Goal: Task Accomplishment & Management: Manage account settings

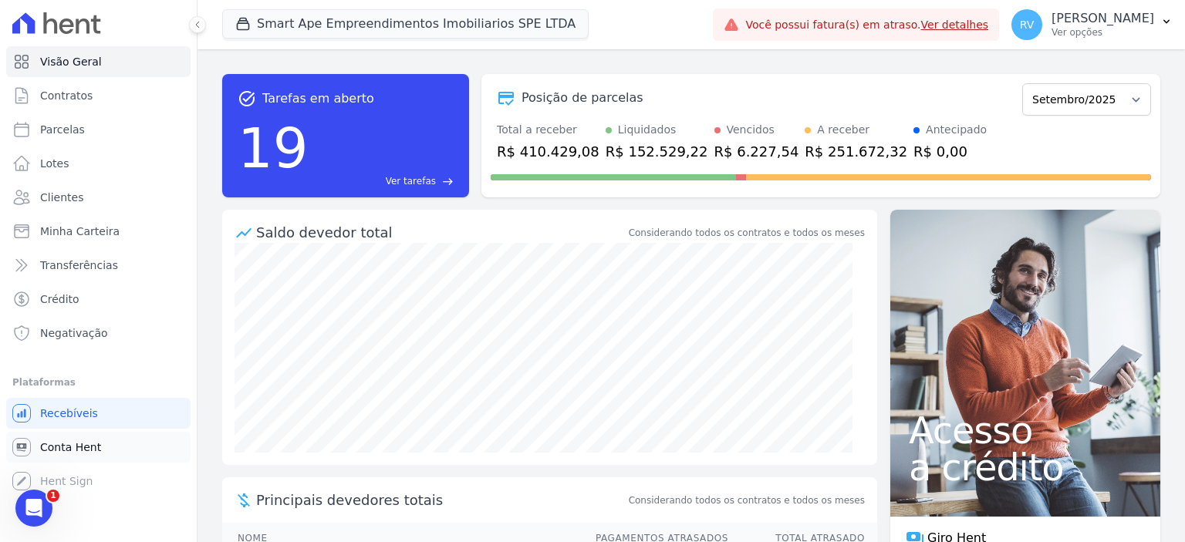
click at [108, 452] on link "Conta Hent" at bounding box center [98, 447] width 184 height 31
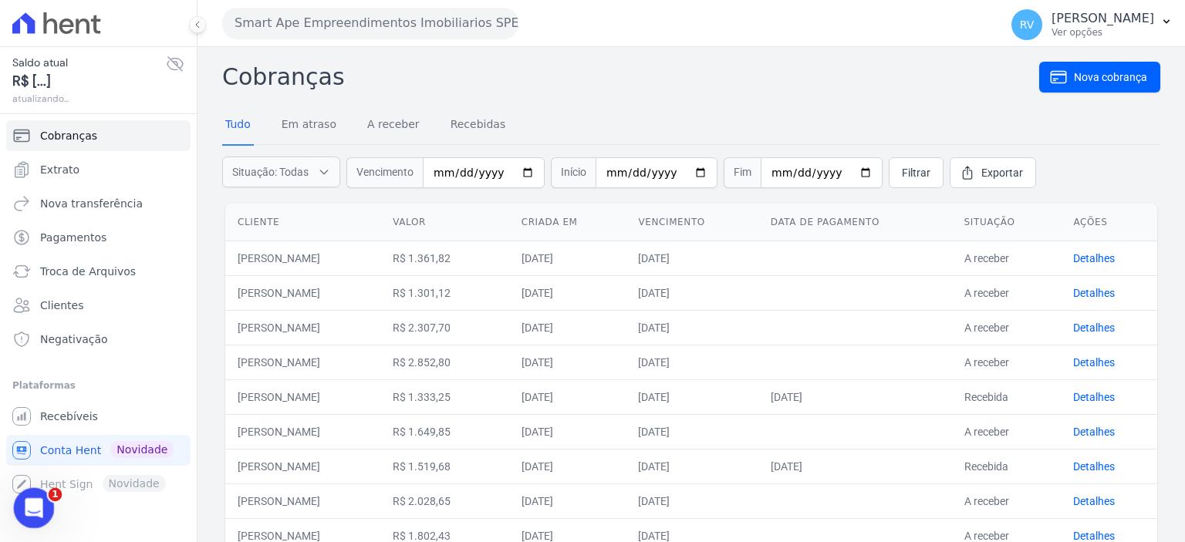
click at [36, 504] on icon "Abertura do Messenger da Intercom" at bounding box center [31, 506] width 25 height 25
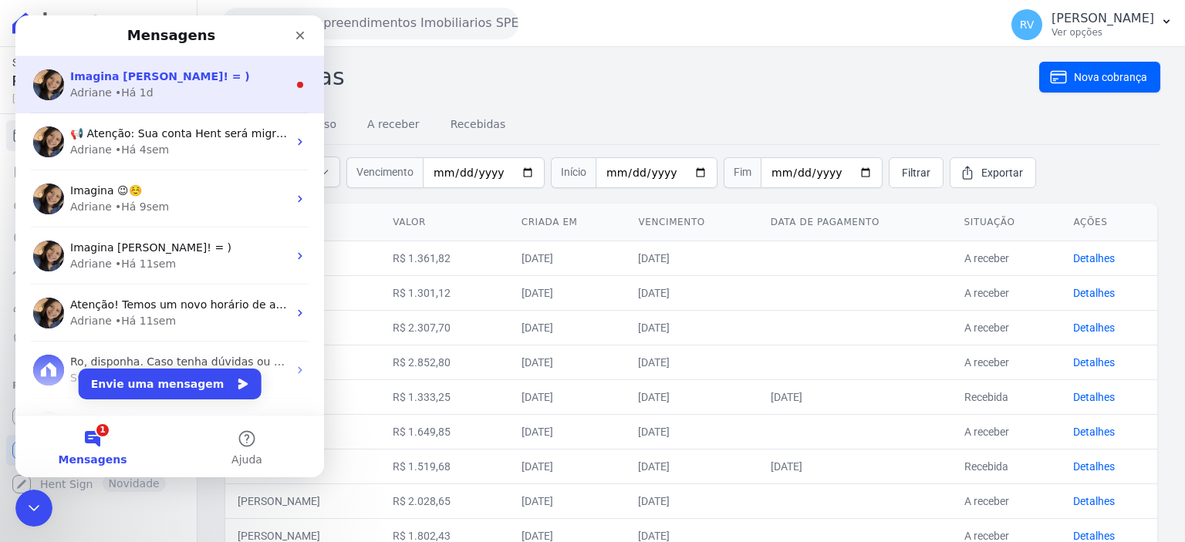
click at [210, 86] on div "Adriane • Há 1d" at bounding box center [179, 93] width 218 height 16
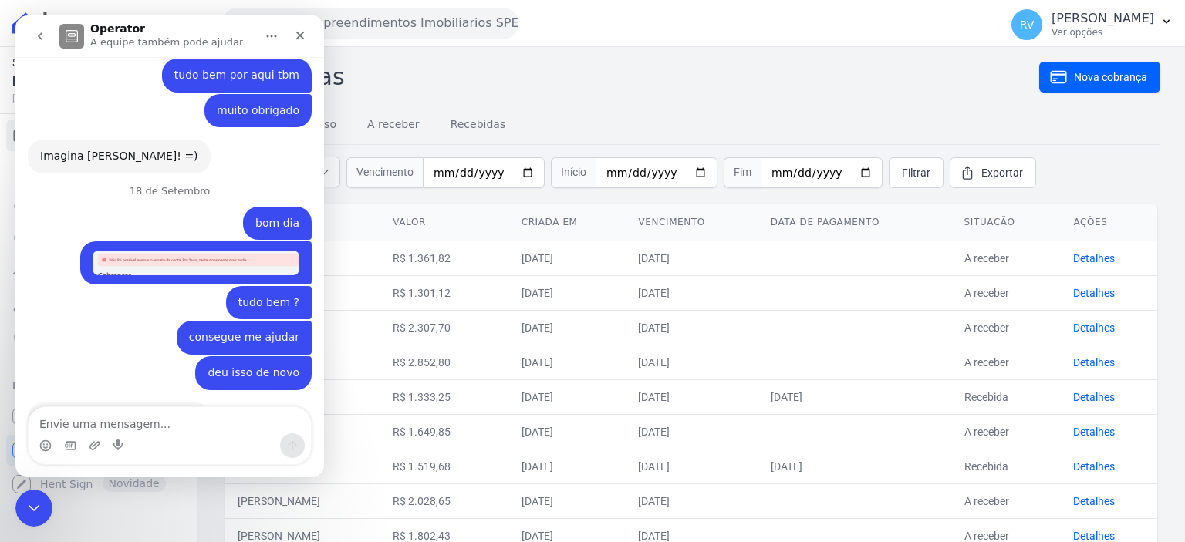
scroll to position [1074, 0]
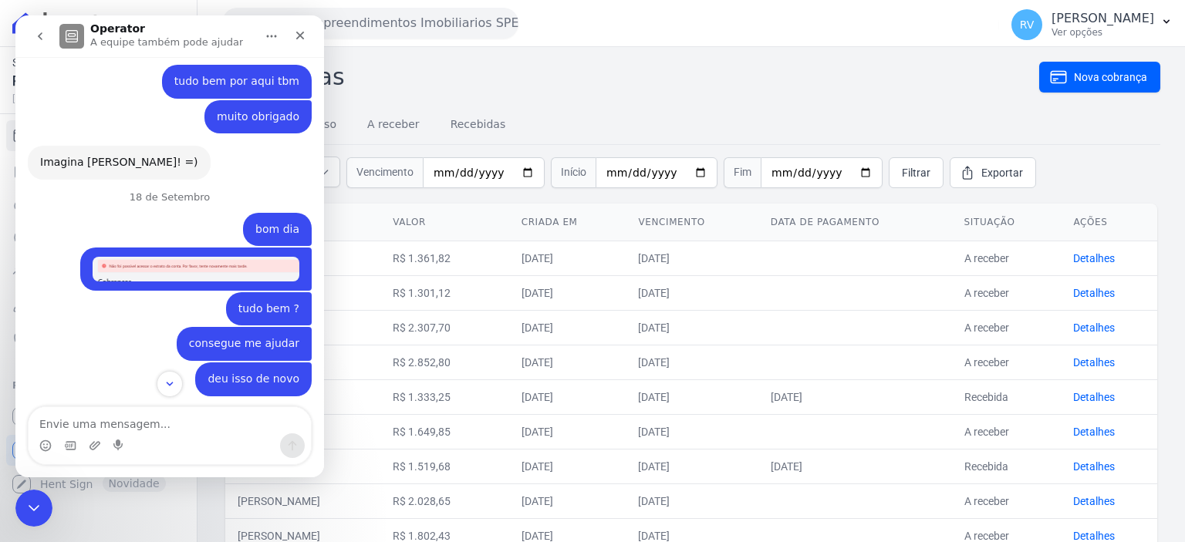
click at [173, 257] on img "Rodrigo diz…" at bounding box center [196, 269] width 207 height 24
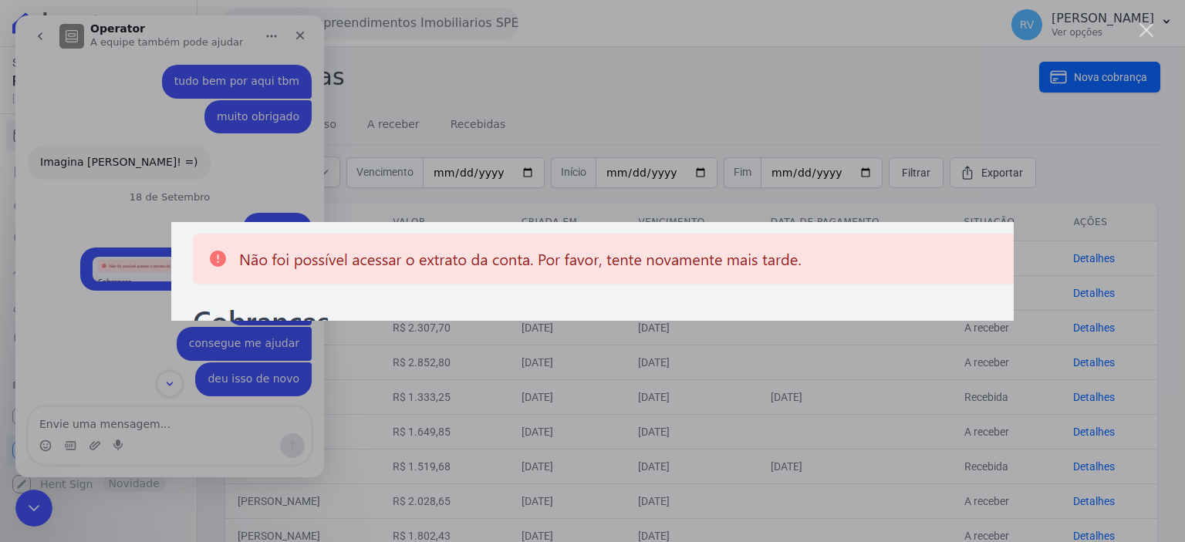
click at [99, 288] on div "Messenger da Intercom" at bounding box center [592, 271] width 1185 height 542
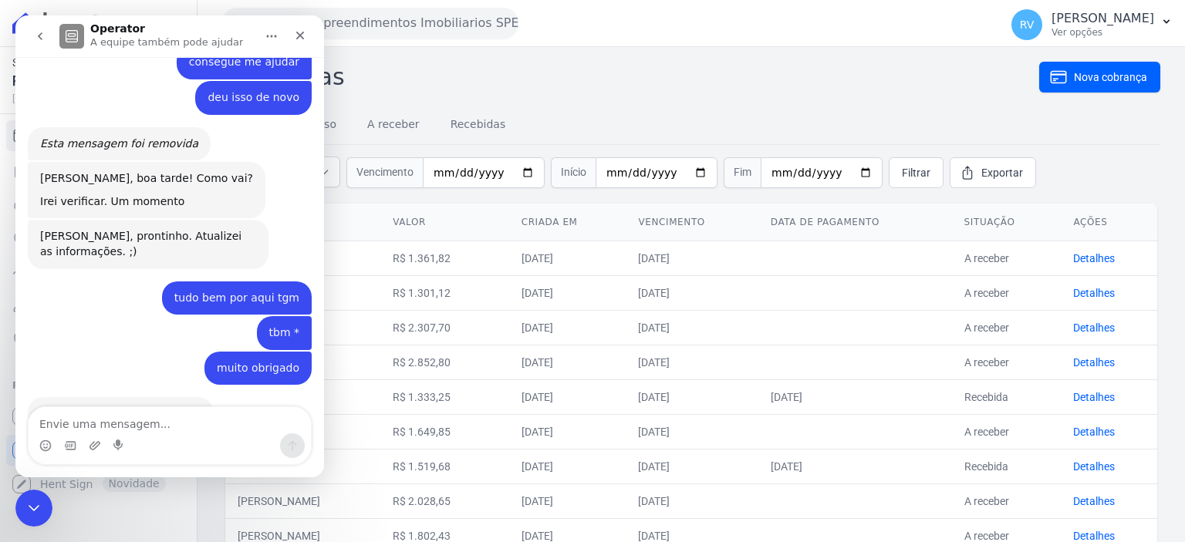
scroll to position [1383, 0]
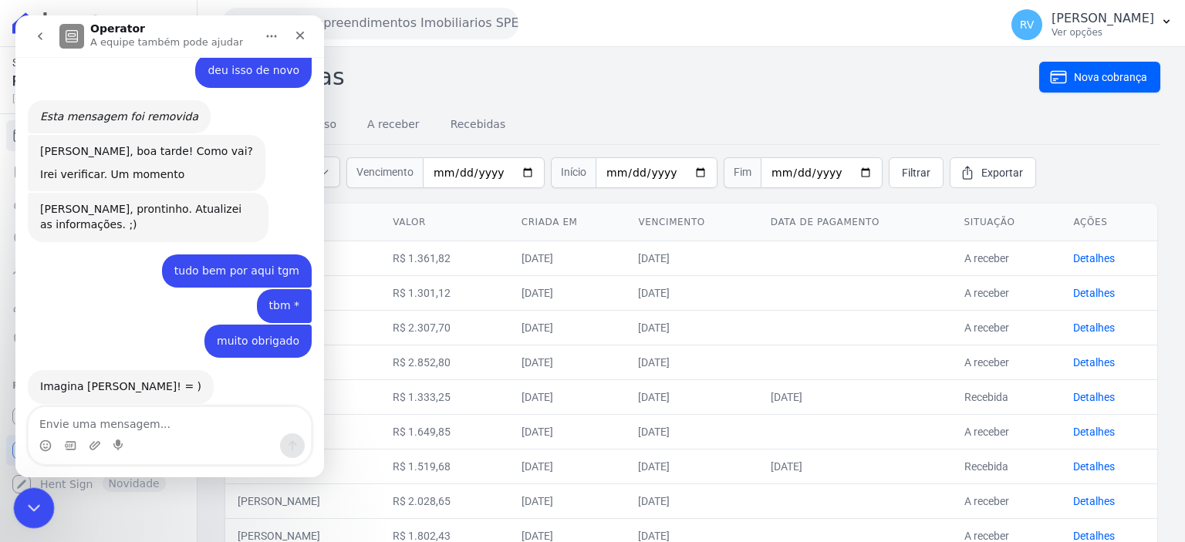
click at [32, 494] on div "Encerramento do Messenger da Intercom" at bounding box center [31, 505] width 37 height 37
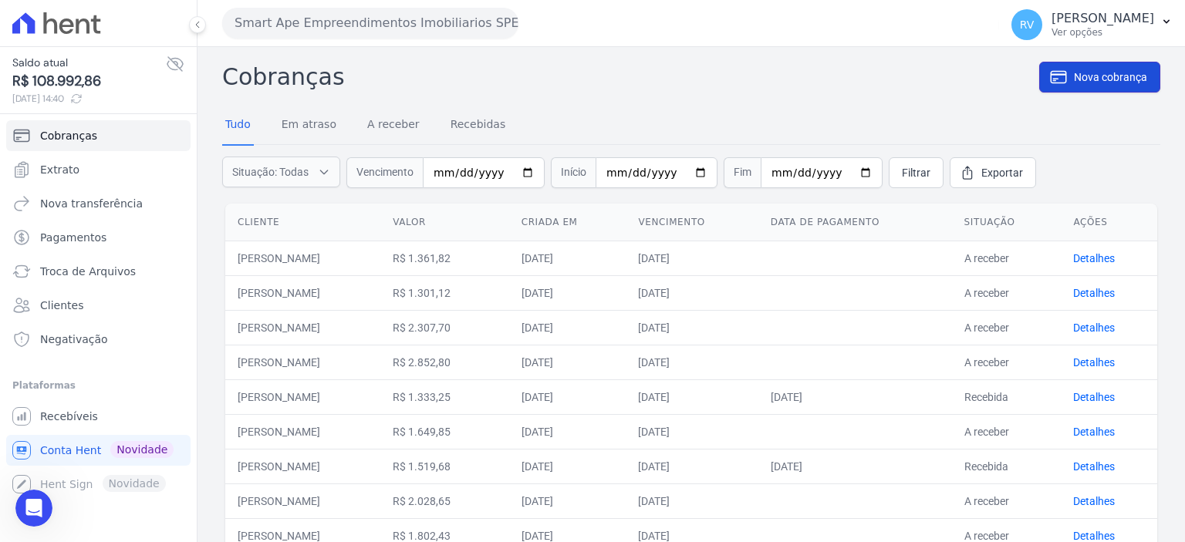
click at [1081, 79] on span "Nova cobrança" at bounding box center [1110, 76] width 73 height 15
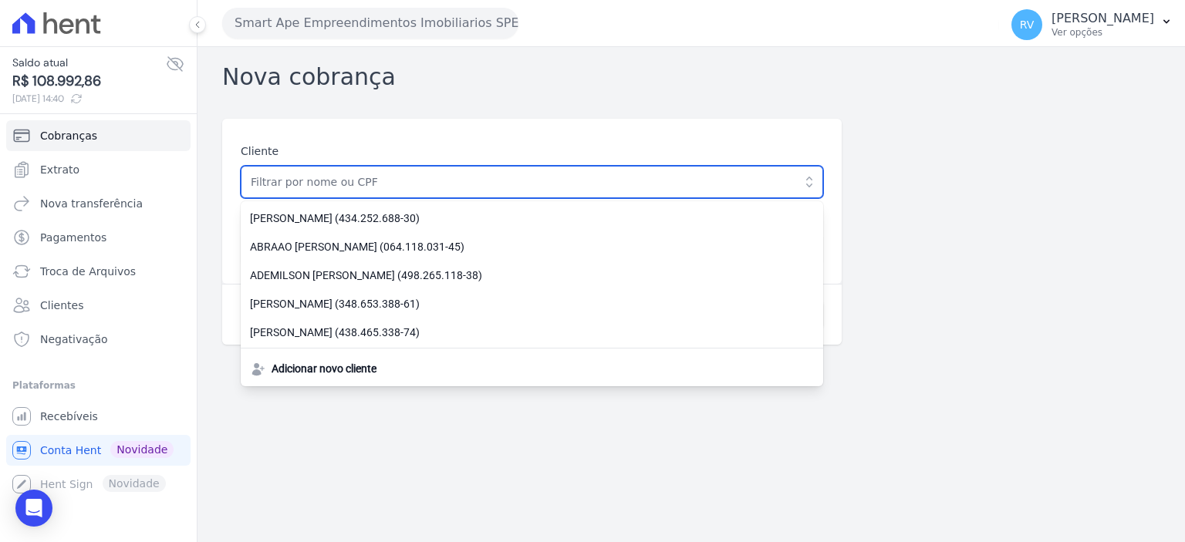
click at [426, 174] on input "text" at bounding box center [532, 182] width 582 height 32
paste input "EZECKIEL OLIVEIRA RIBEIRO"
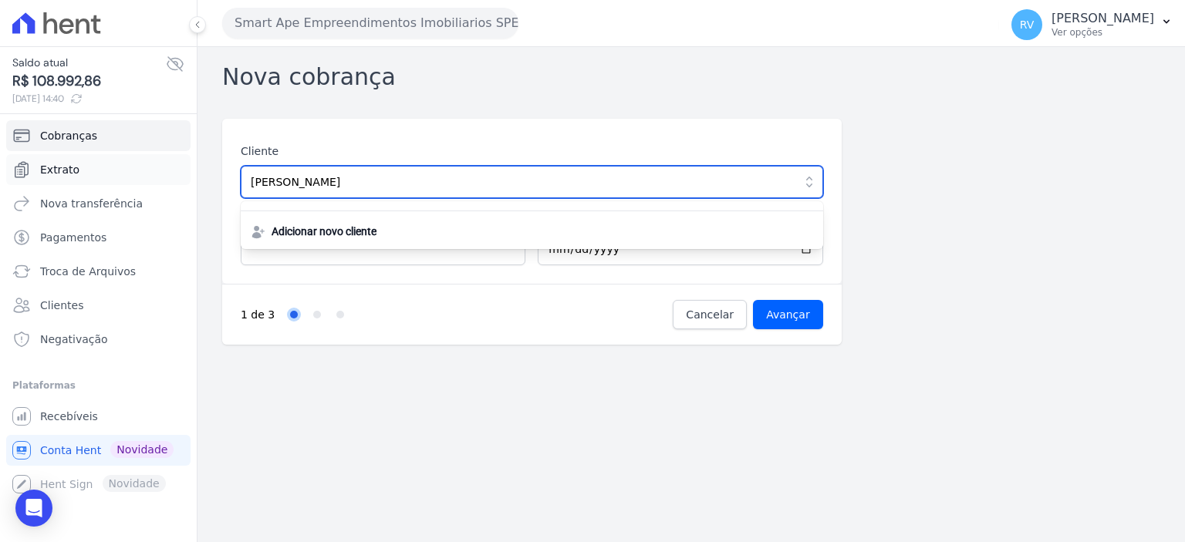
drag, startPoint x: 262, startPoint y: 180, endPoint x: 174, endPoint y: 169, distance: 89.4
click at [174, 169] on div "Saldo atual R$ 108.992,86 19/09/2025, 14:40 Cobranças Extrato Nova transferênci…" at bounding box center [592, 271] width 1185 height 542
paste input "[PERSON_NAME]"
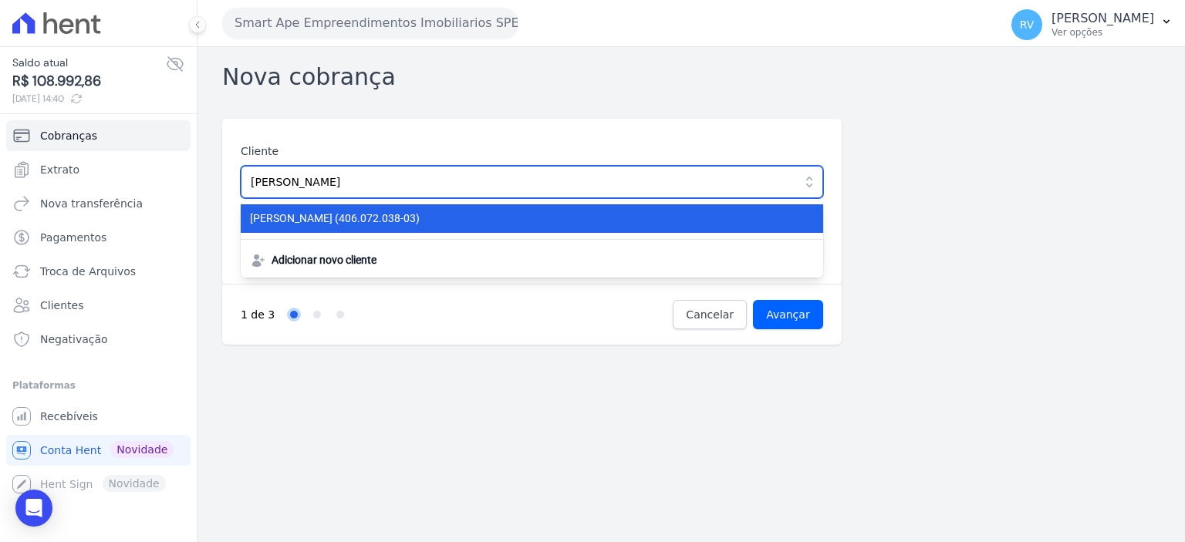
type input "[PERSON_NAME]"
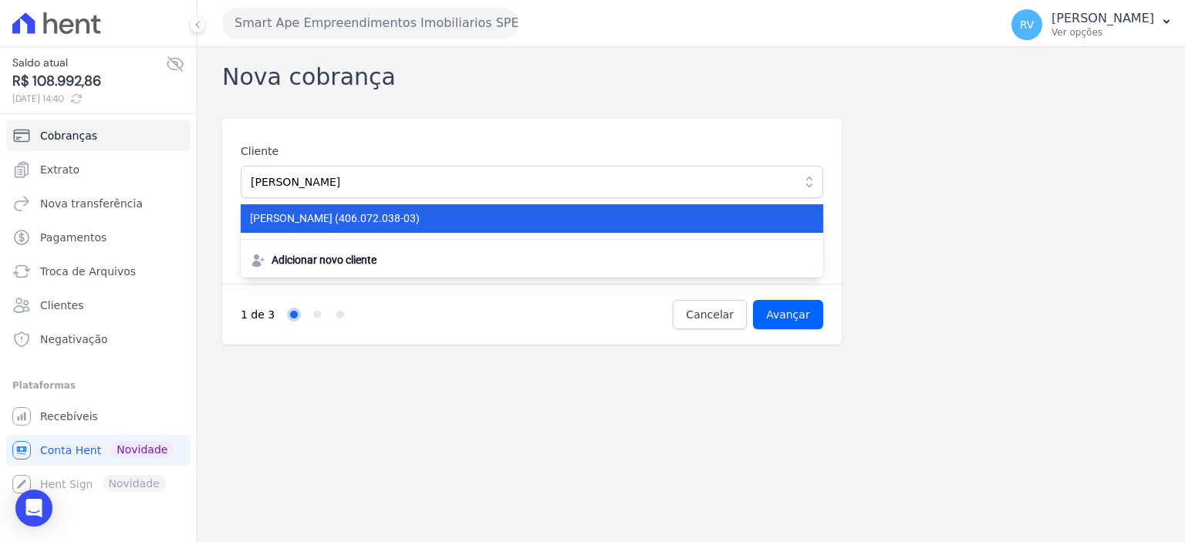
click at [393, 216] on span "ANDRESON YAGO DA SILVA (406.072.038-03)" at bounding box center [522, 219] width 545 height 16
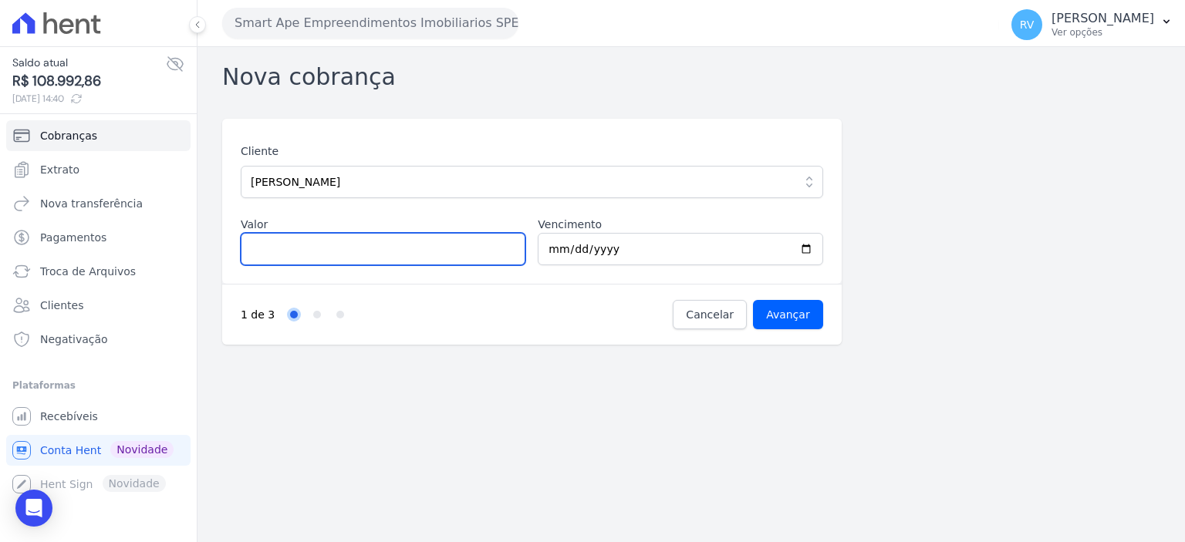
click at [336, 246] on input "Valor" at bounding box center [383, 249] width 285 height 32
drag, startPoint x: 244, startPoint y: 253, endPoint x: 189, endPoint y: 257, distance: 54.9
click at [190, 257] on div "Saldo atual R$ 108.992,86 19/09/2025, 14:40 Cobranças Extrato Nova transferênci…" at bounding box center [592, 271] width 1185 height 542
type input "745.89"
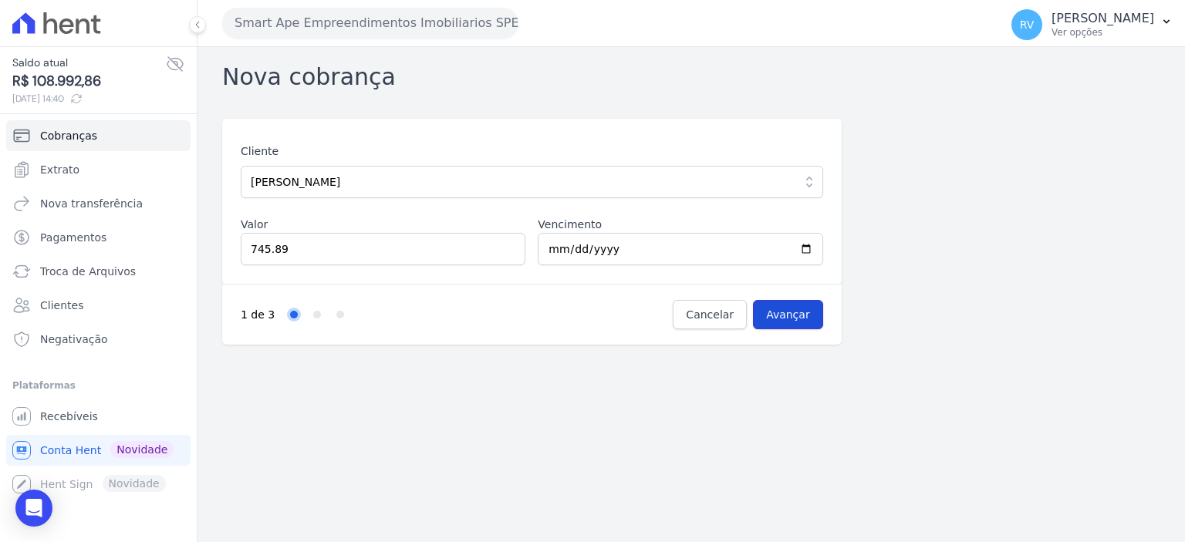
click at [769, 323] on input "Avançar" at bounding box center [788, 314] width 70 height 29
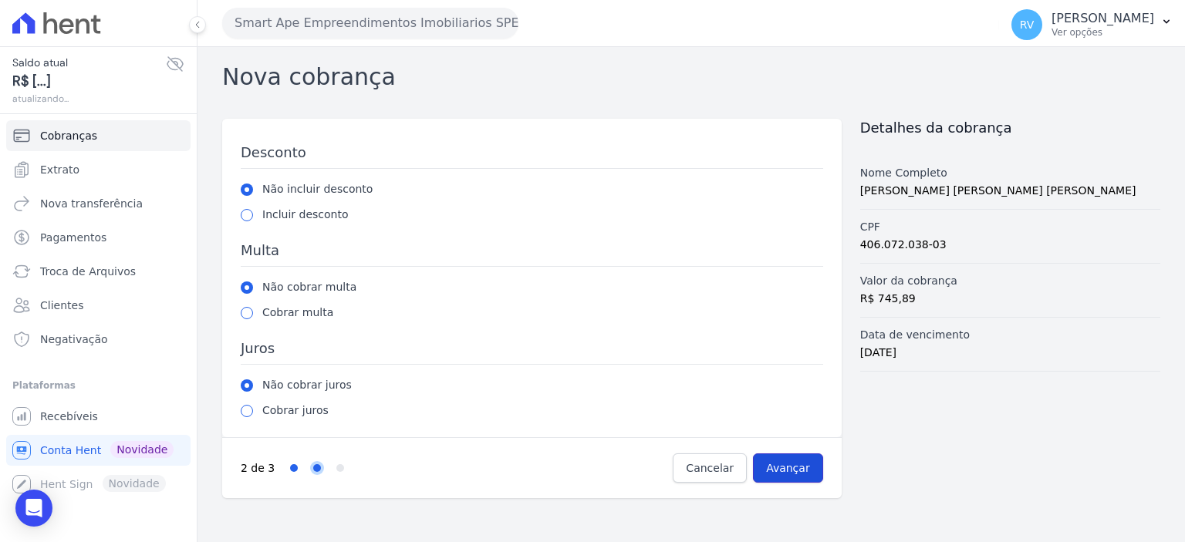
click at [784, 464] on input "Avançar" at bounding box center [788, 468] width 70 height 29
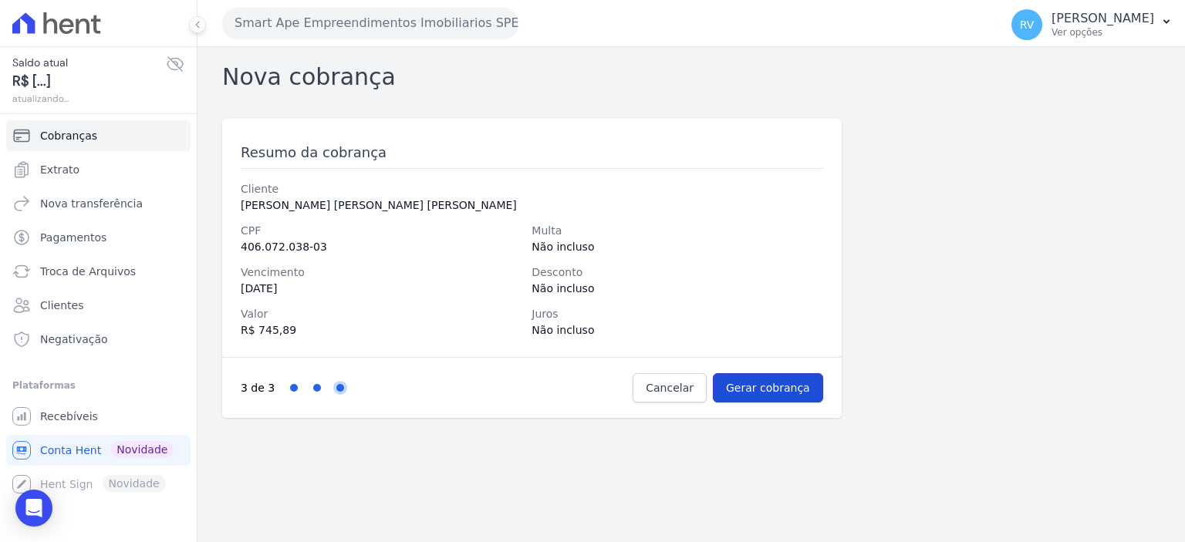
click at [791, 380] on input "Gerar cobrança" at bounding box center [768, 387] width 110 height 29
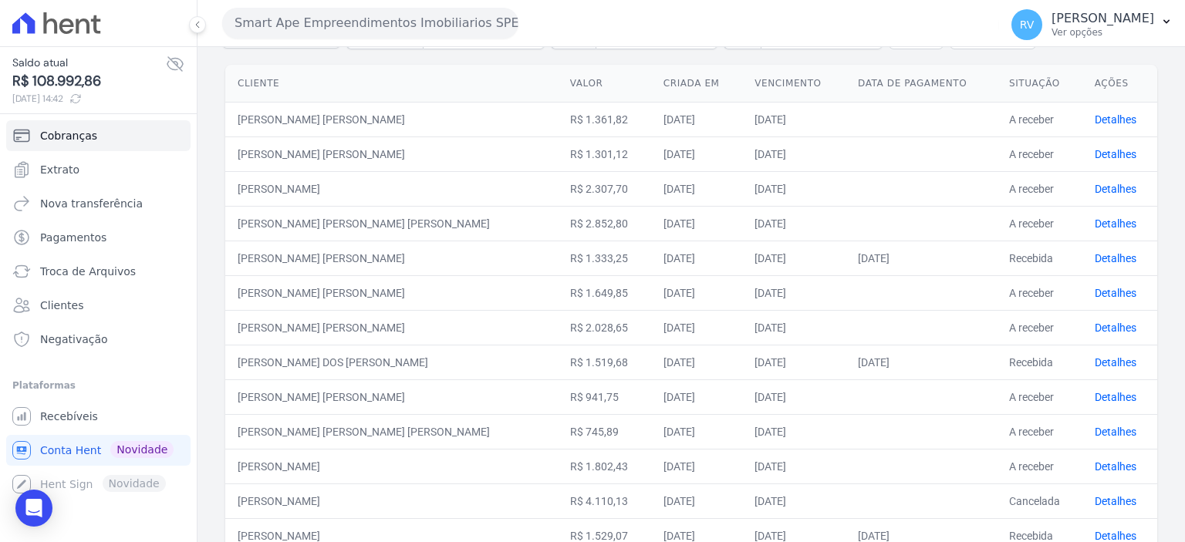
scroll to position [231, 0]
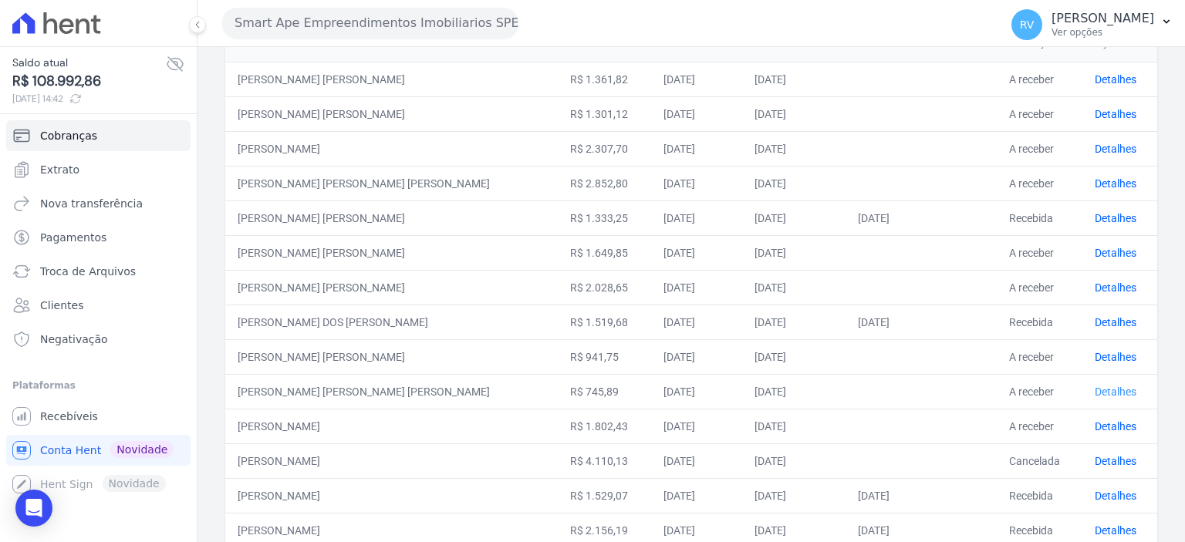
click at [1111, 388] on link "Detalhes" at bounding box center [1116, 392] width 42 height 12
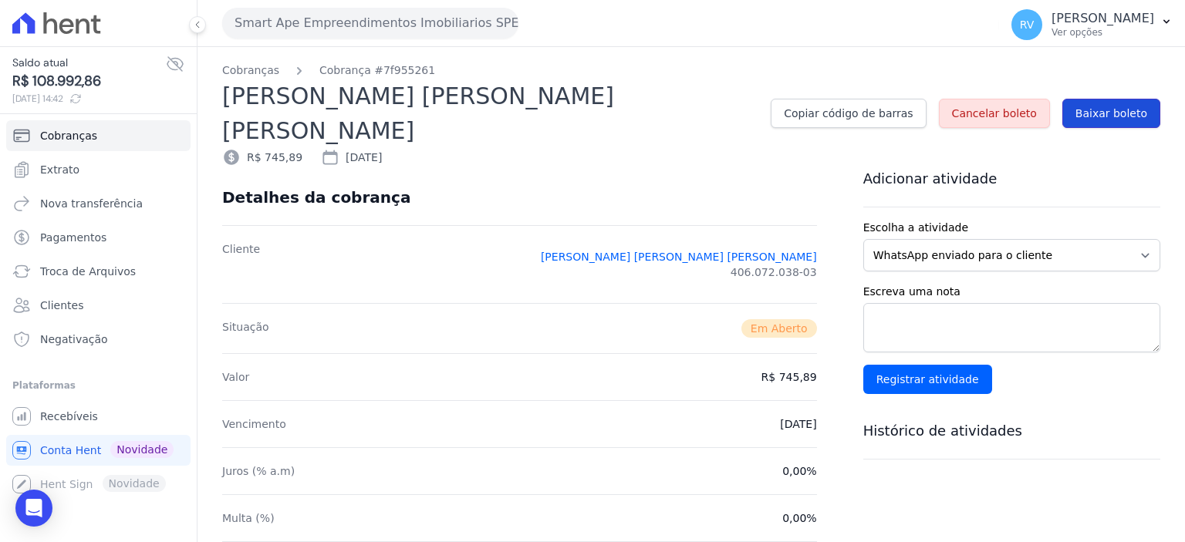
click at [1112, 106] on span "Baixar boleto" at bounding box center [1111, 113] width 72 height 15
click at [65, 443] on span "Conta Hent" at bounding box center [70, 450] width 61 height 15
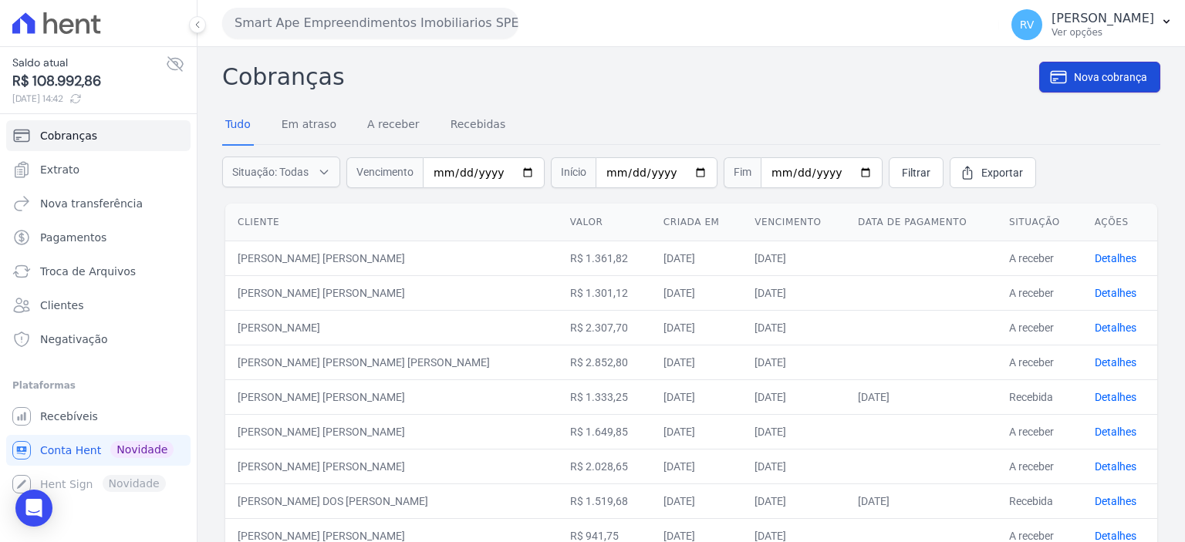
click at [1118, 65] on link "Nova cobrança" at bounding box center [1099, 77] width 121 height 31
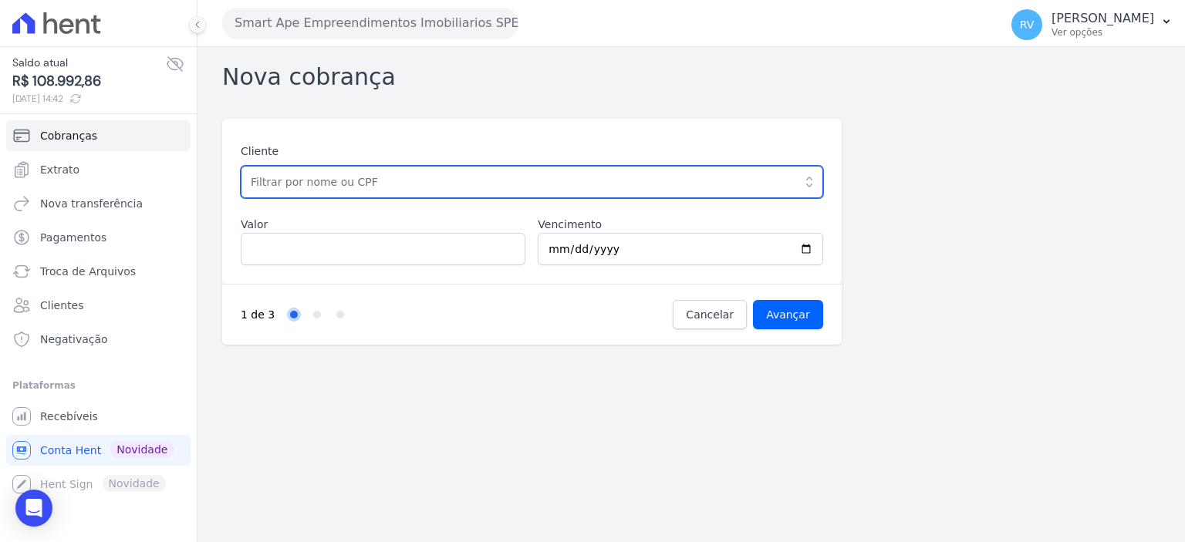
click at [457, 191] on input "text" at bounding box center [532, 182] width 582 height 32
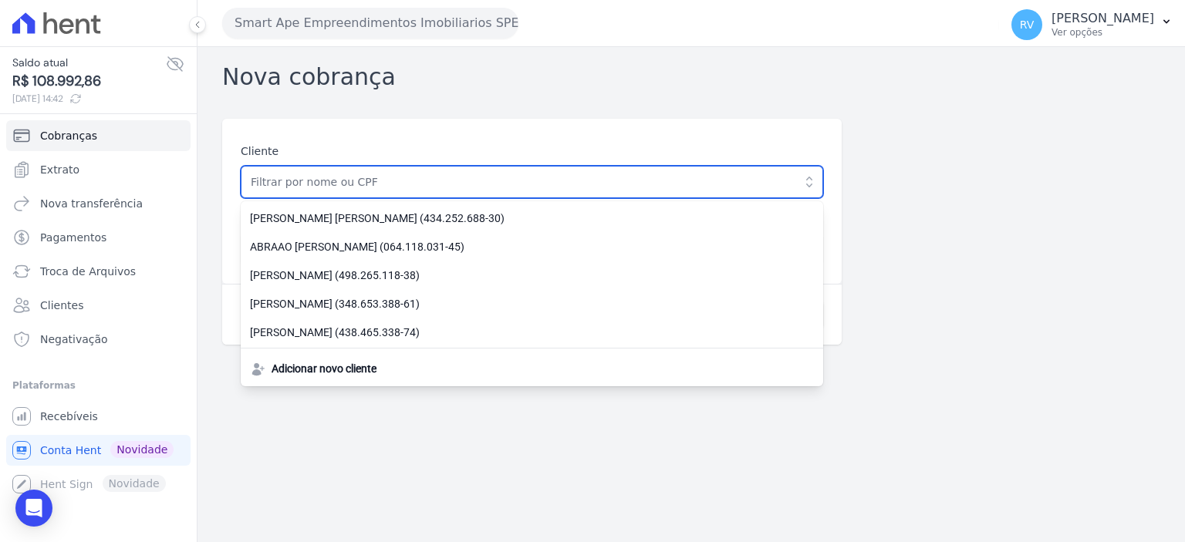
paste input "KARINE DA SILVA PEREIRA NUNES"
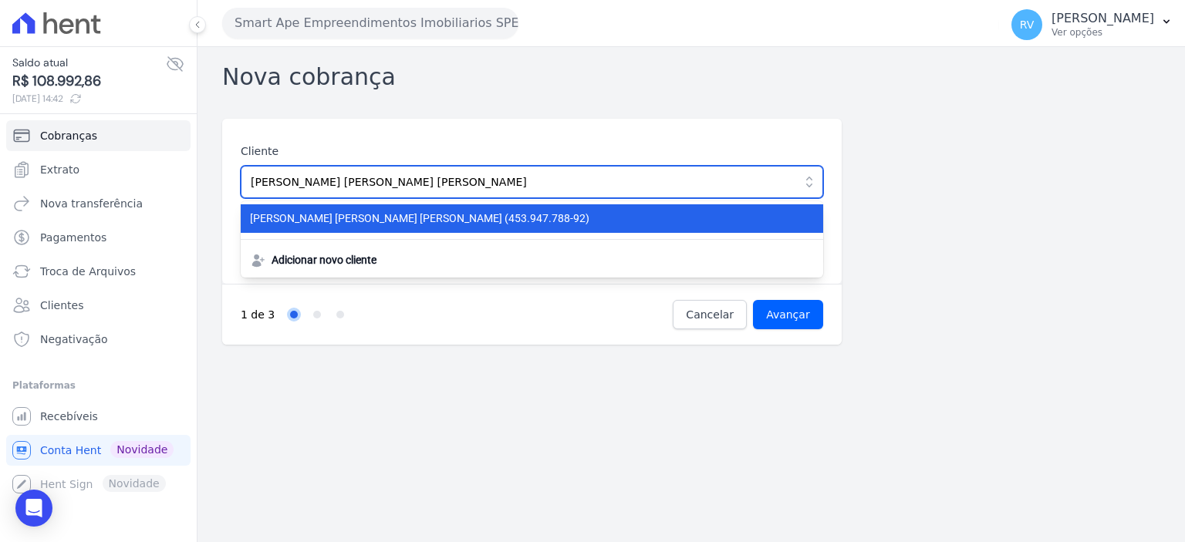
type input "KARINE DA SILVA PEREIRA NUNES"
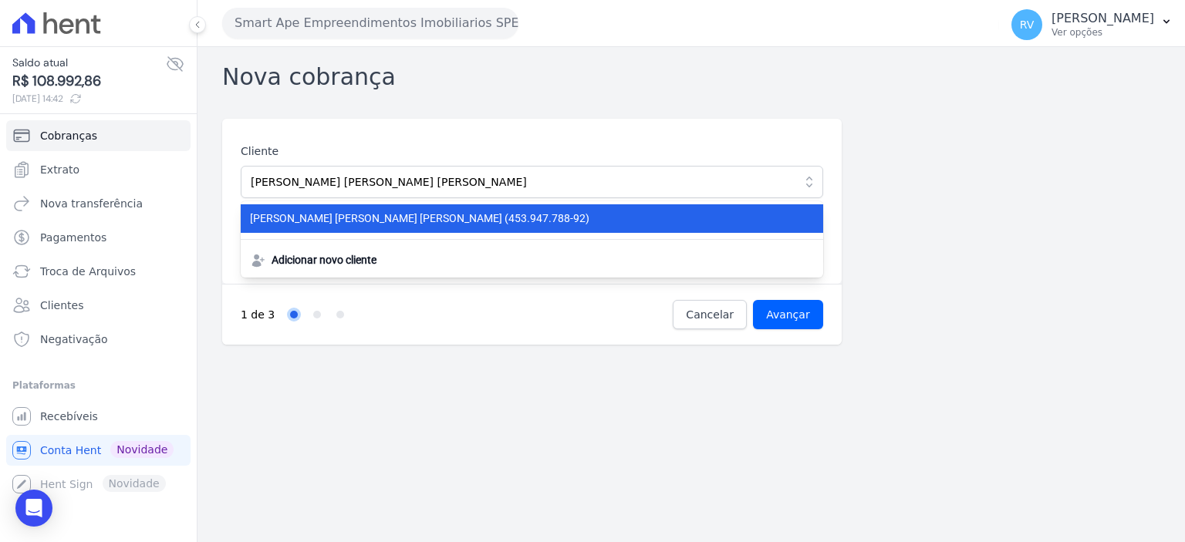
click at [422, 221] on span "KARINE DA SILVA PEREIRA NUNES (453.947.788-92)" at bounding box center [522, 219] width 545 height 16
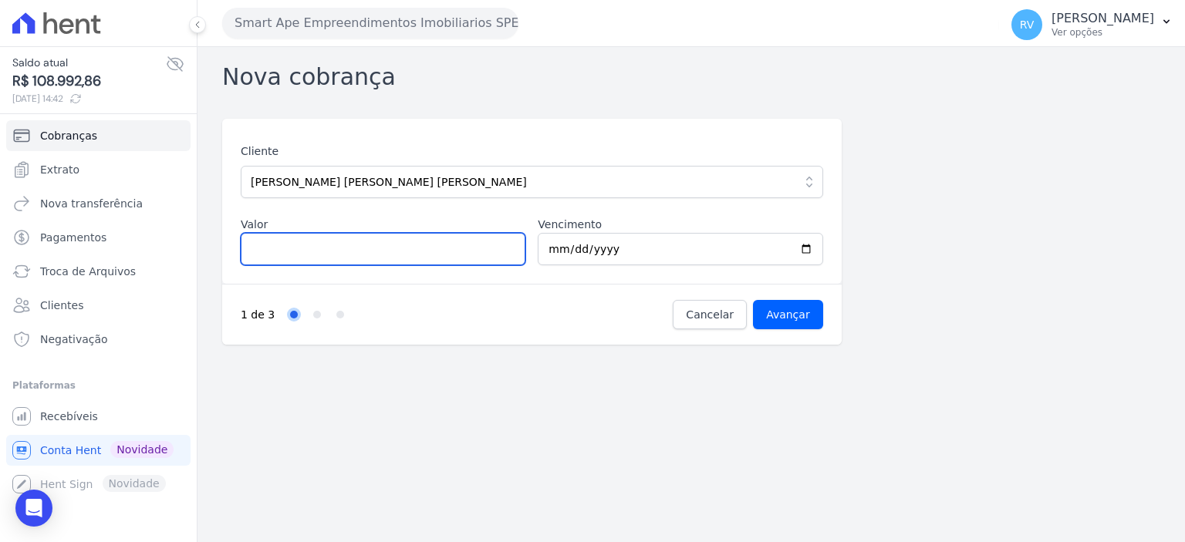
click at [356, 254] on input "Valor" at bounding box center [383, 249] width 285 height 32
type input "2852.80"
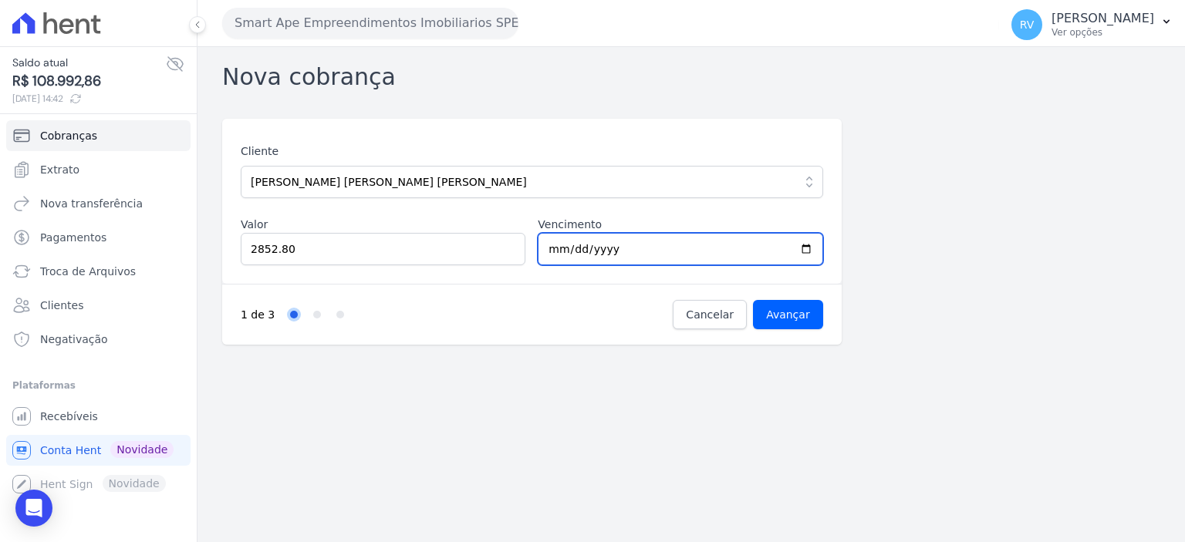
click at [811, 248] on input "[DATE]" at bounding box center [680, 249] width 285 height 32
click at [808, 249] on input "[DATE]" at bounding box center [680, 249] width 285 height 32
type input "2025-10-01"
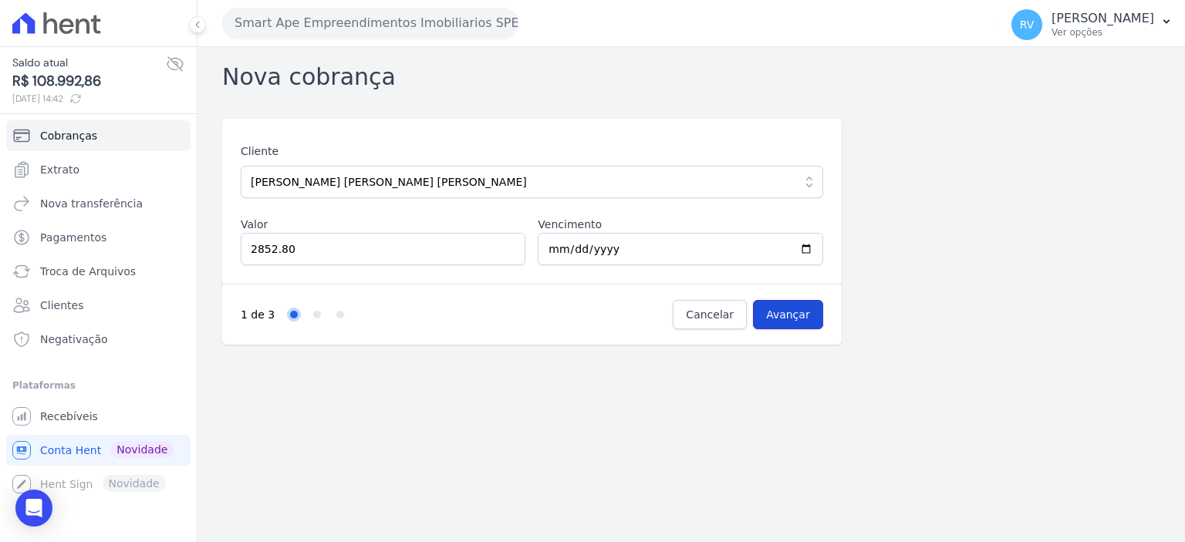
click at [775, 315] on input "Avançar" at bounding box center [788, 314] width 70 height 29
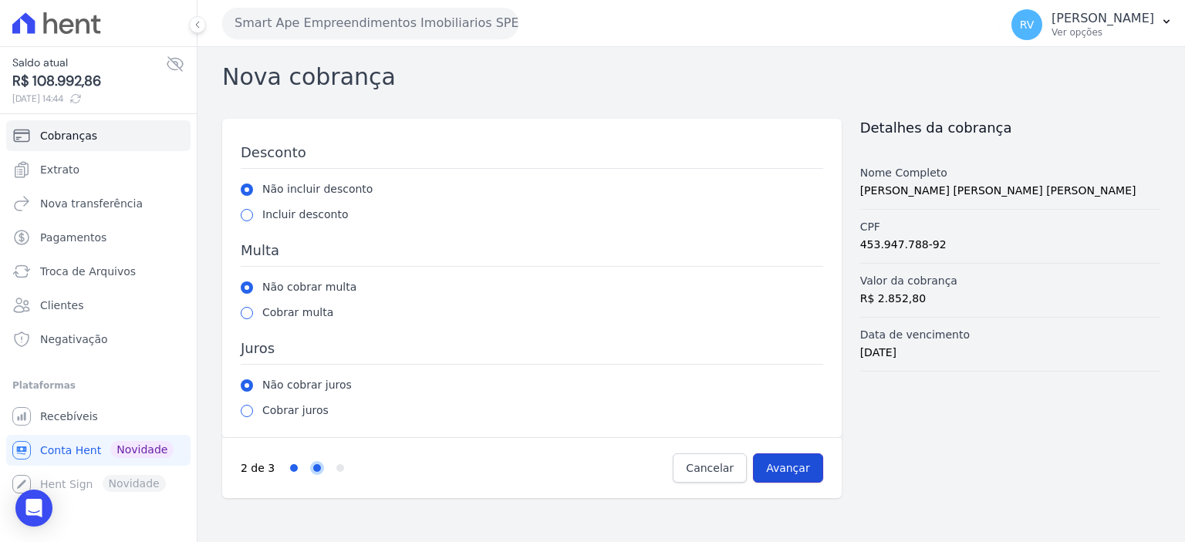
click at [774, 464] on input "Avançar" at bounding box center [788, 468] width 70 height 29
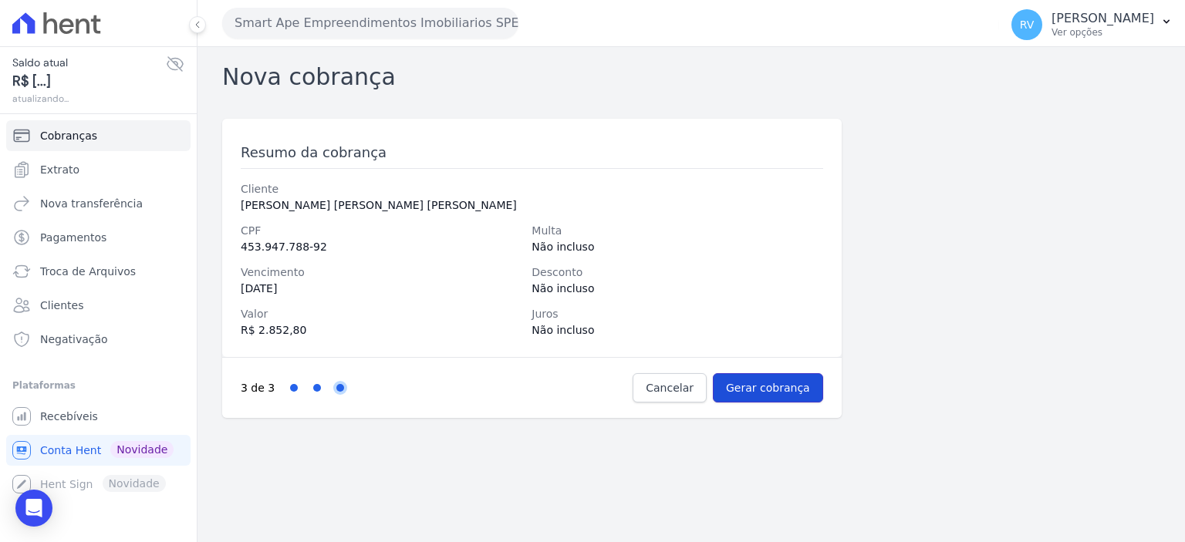
click at [789, 394] on input "Gerar cobrança" at bounding box center [768, 387] width 110 height 29
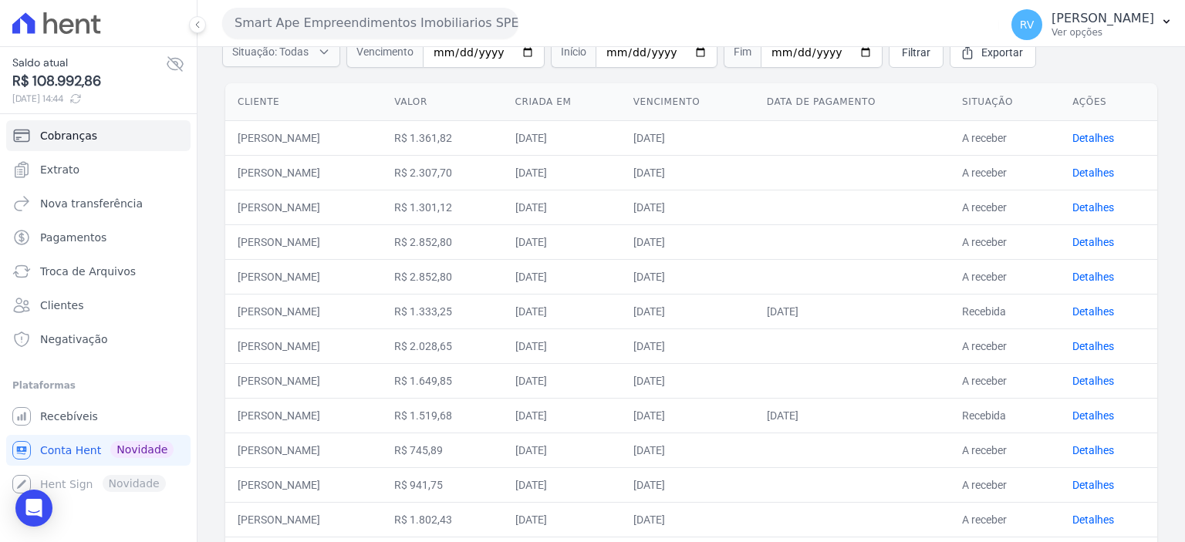
scroll to position [154, 0]
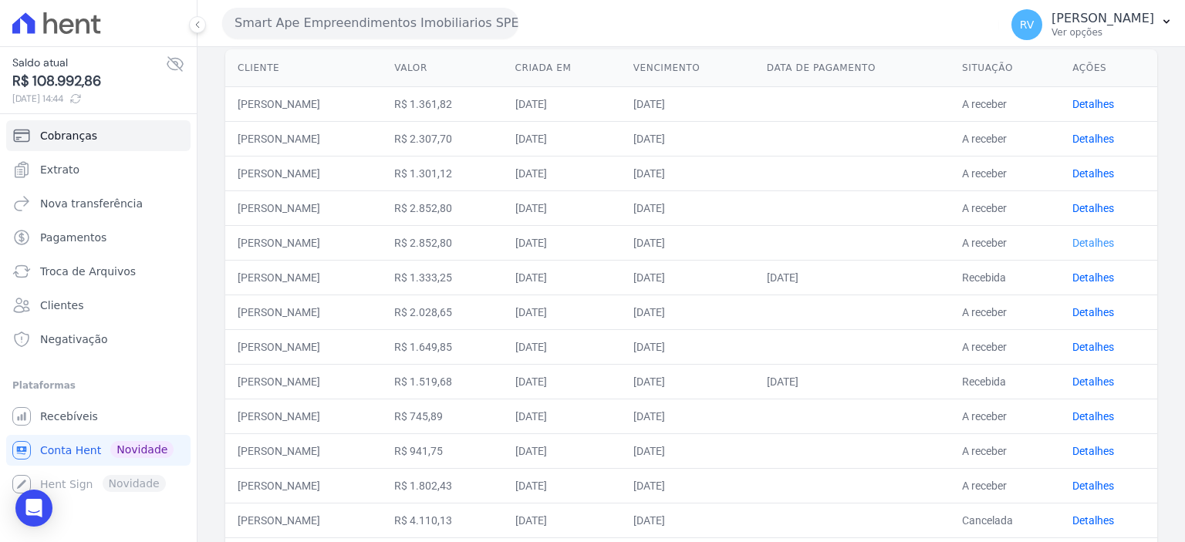
click at [1108, 237] on link "Detalhes" at bounding box center [1093, 243] width 42 height 12
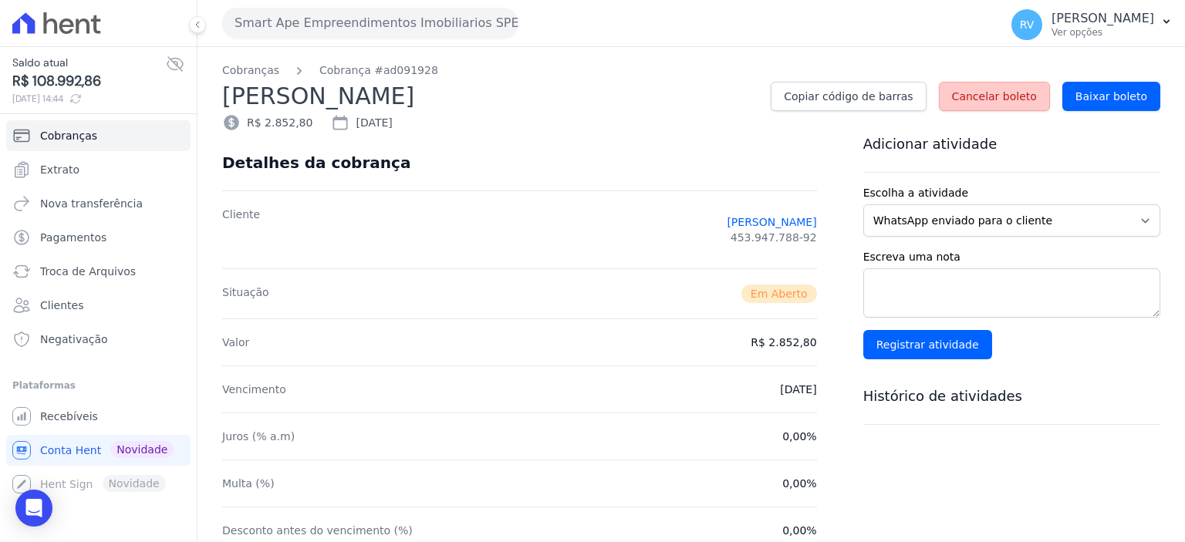
click at [985, 103] on span "Cancelar boleto" at bounding box center [994, 96] width 85 height 15
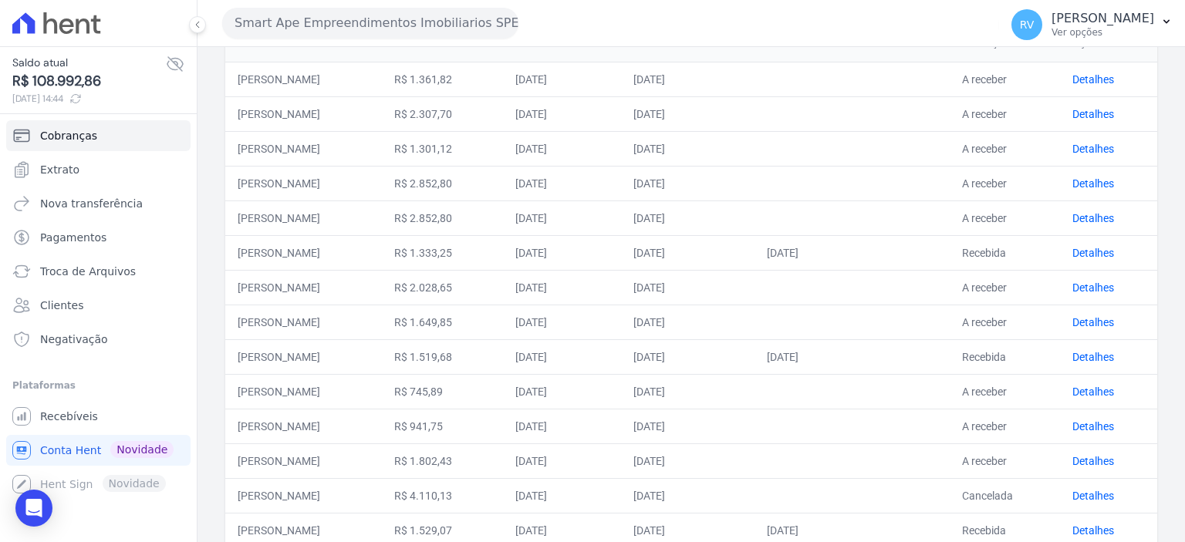
scroll to position [179, 0]
click at [1087, 178] on link "Detalhes" at bounding box center [1093, 183] width 42 height 12
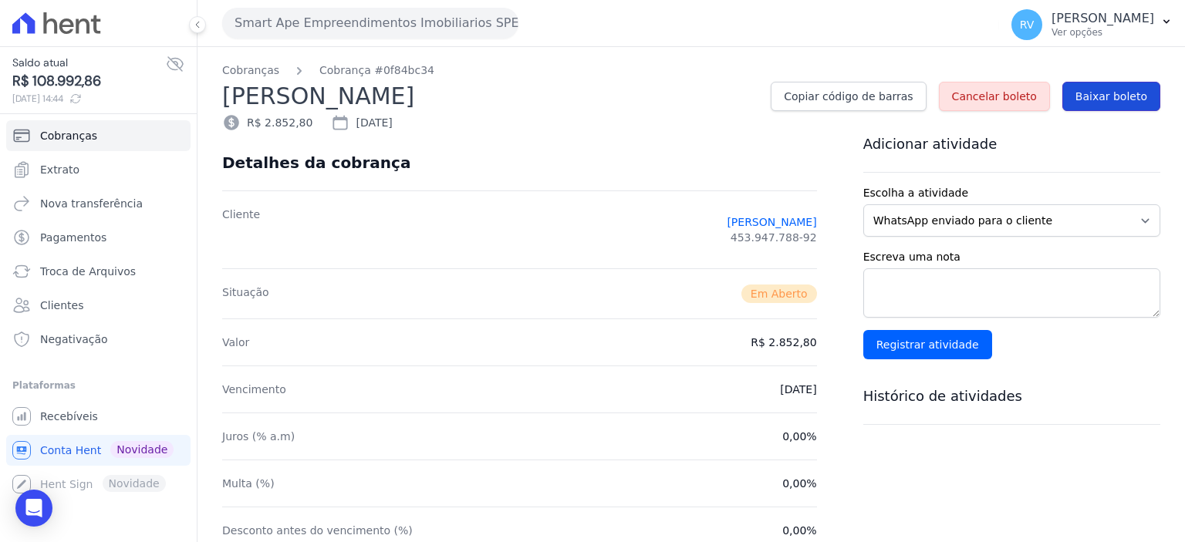
click at [1105, 96] on span "Baixar boleto" at bounding box center [1111, 96] width 72 height 15
